Goal: Find specific page/section: Find specific page/section

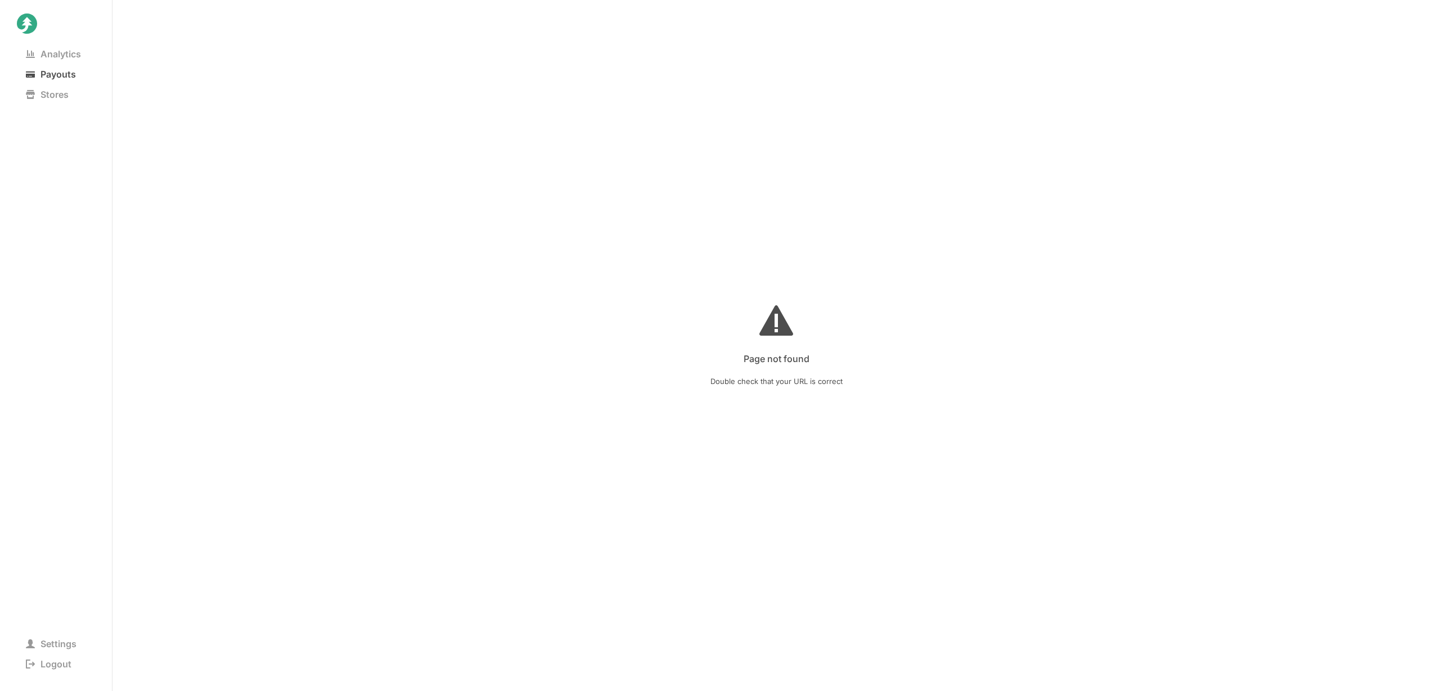
click at [56, 76] on span "Payouts" at bounding box center [51, 74] width 68 height 16
click at [1098, 213] on store at bounding box center [775, 378] width 1327 height 626
click at [69, 51] on span "Analytics" at bounding box center [53, 54] width 73 height 16
